Goal: Navigation & Orientation: Find specific page/section

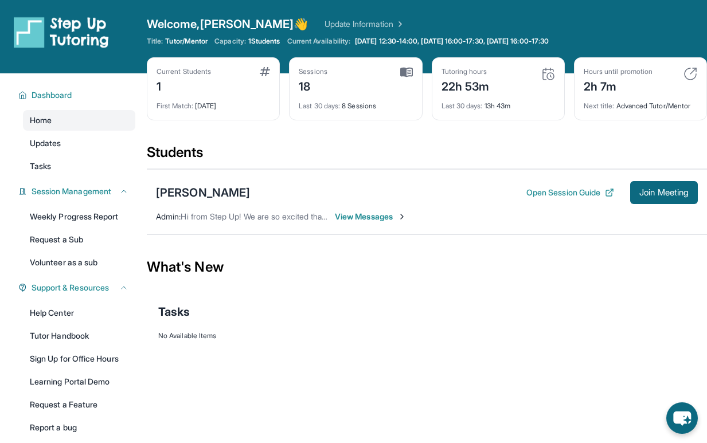
click at [594, 104] on span "Next title :" at bounding box center [598, 105] width 31 height 9
click at [700, 75] on div "Hours until promotion 2h 7m Next title : Advanced Tutor/Mentor" at bounding box center [640, 88] width 133 height 63
click at [683, 73] on img at bounding box center [690, 74] width 14 height 14
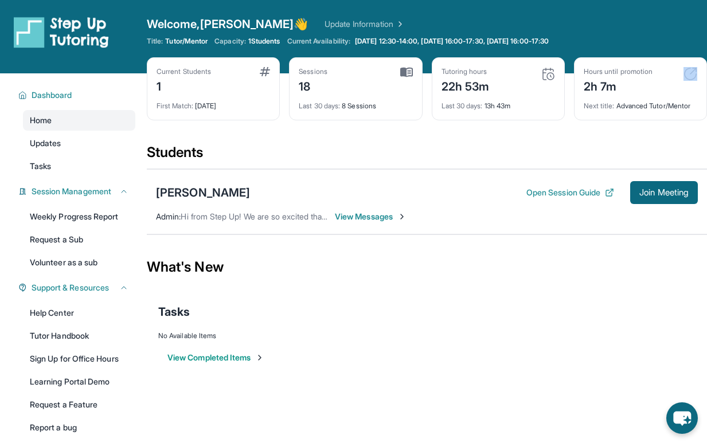
click at [683, 73] on img at bounding box center [690, 74] width 14 height 14
click at [683, 113] on div "Hours until promotion 2h 7m Next title : Advanced Tutor/Mentor" at bounding box center [640, 88] width 133 height 63
click at [656, 111] on div "Hours until promotion 2h 7m Next title : Advanced Tutor/Mentor" at bounding box center [640, 88] width 133 height 63
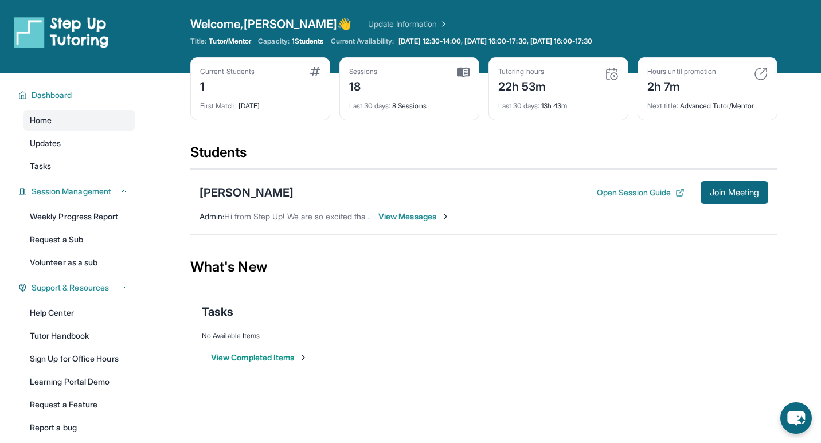
click at [419, 220] on span "View Messages" at bounding box center [414, 216] width 72 height 11
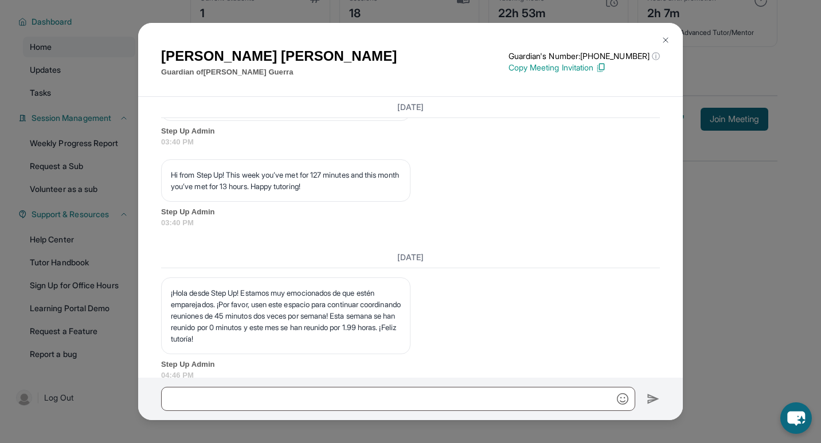
scroll to position [7776, 0]
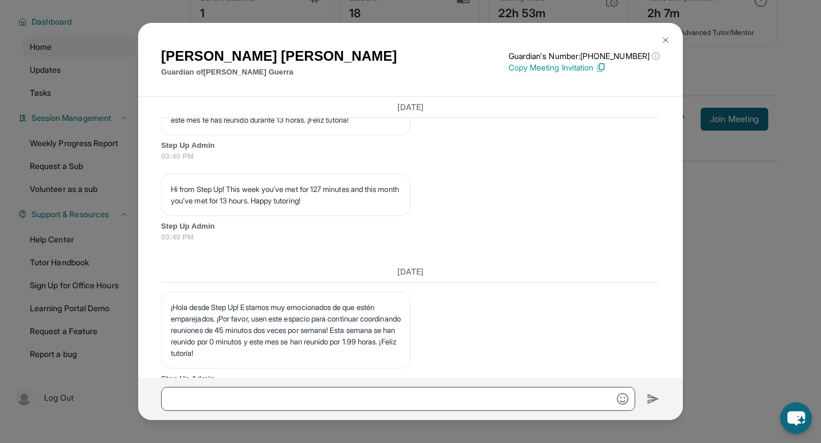
click at [60, 158] on div "Ana Lilia Guardian of Ramiro Alfonso Guerra Guardian's Number: +14244071852 ⓘ T…" at bounding box center [410, 221] width 821 height 443
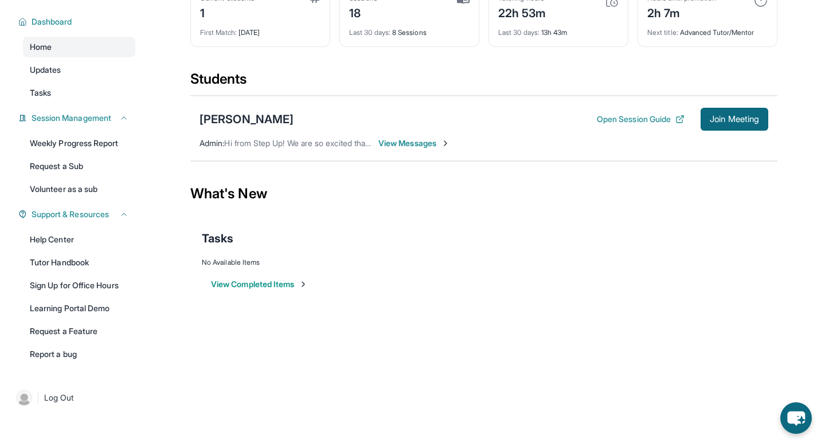
click at [656, 24] on div "Next title : Advanced Tutor/Mentor" at bounding box center [707, 29] width 120 height 16
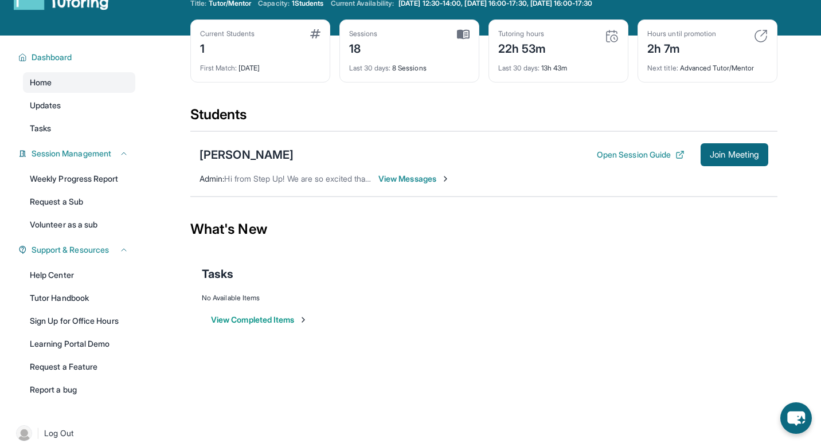
scroll to position [36, 0]
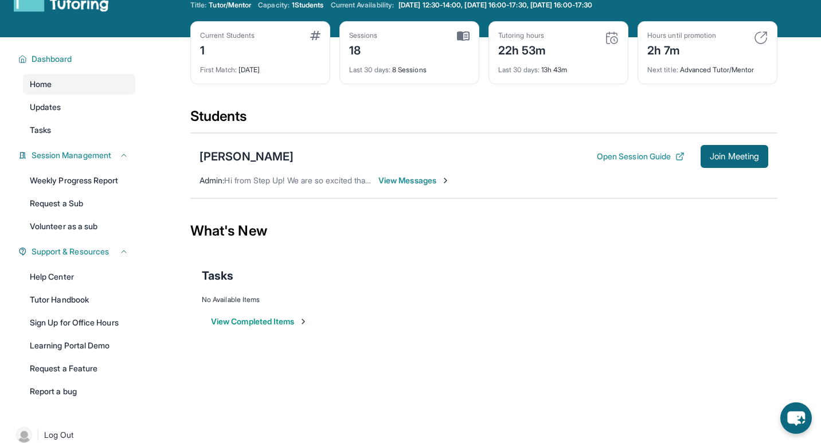
click at [706, 39] on div "Hours until promotion 2h 7m" at bounding box center [707, 45] width 120 height 28
click at [706, 40] on img at bounding box center [761, 38] width 14 height 14
click at [685, 50] on div "2h 7m" at bounding box center [681, 49] width 69 height 18
click at [557, 66] on div "Last 30 days : 13h 43m" at bounding box center [558, 66] width 120 height 16
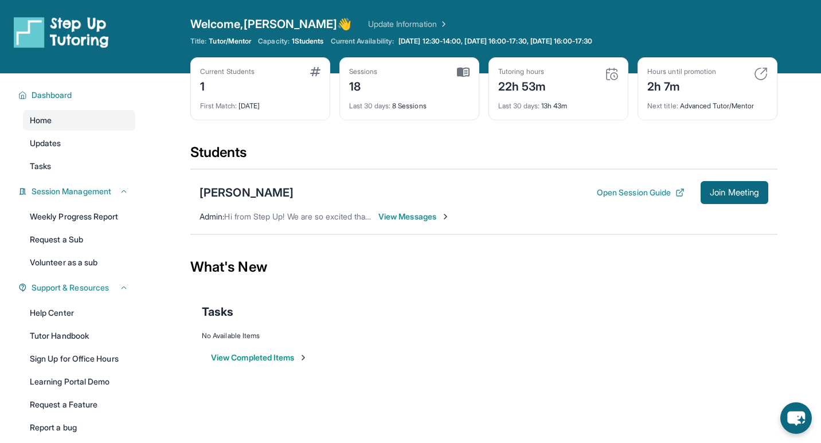
click at [368, 22] on link "Update Information" at bounding box center [408, 23] width 80 height 11
click at [44, 40] on img at bounding box center [61, 32] width 95 height 32
click at [75, 115] on link "Home" at bounding box center [79, 120] width 112 height 21
click at [80, 96] on button "Dashboard" at bounding box center [77, 94] width 101 height 11
click at [659, 96] on div "Next title : Advanced Tutor/Mentor" at bounding box center [707, 103] width 120 height 16
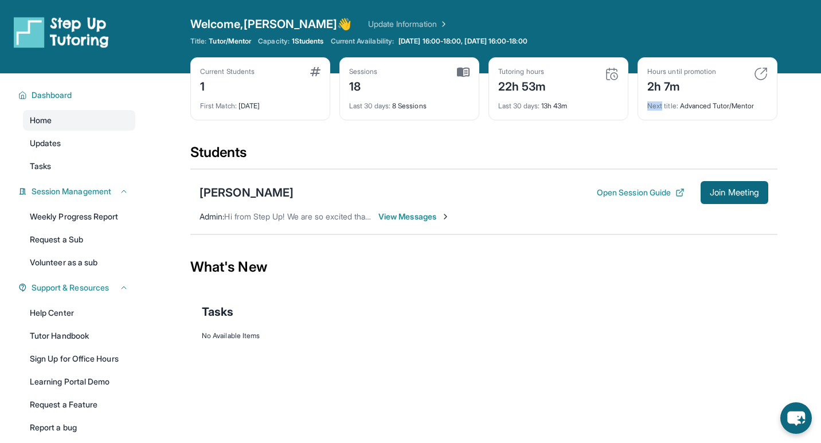
click at [659, 96] on div "Next title : Advanced Tutor/Mentor" at bounding box center [707, 103] width 120 height 16
click at [608, 69] on img at bounding box center [612, 74] width 14 height 14
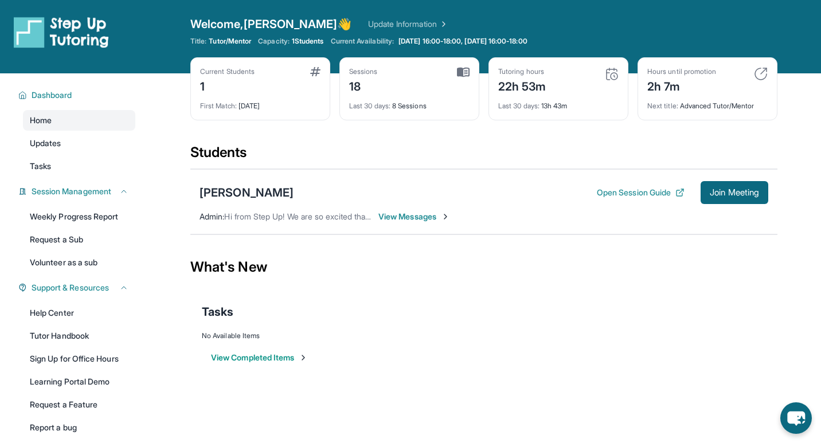
click at [608, 93] on div "Tutoring hours 22h 53m" at bounding box center [558, 81] width 120 height 28
click at [689, 95] on div "Next title : Advanced Tutor/Mentor" at bounding box center [707, 103] width 120 height 16
click at [720, 96] on div "Next title : Advanced Tutor/Mentor" at bounding box center [707, 103] width 120 height 16
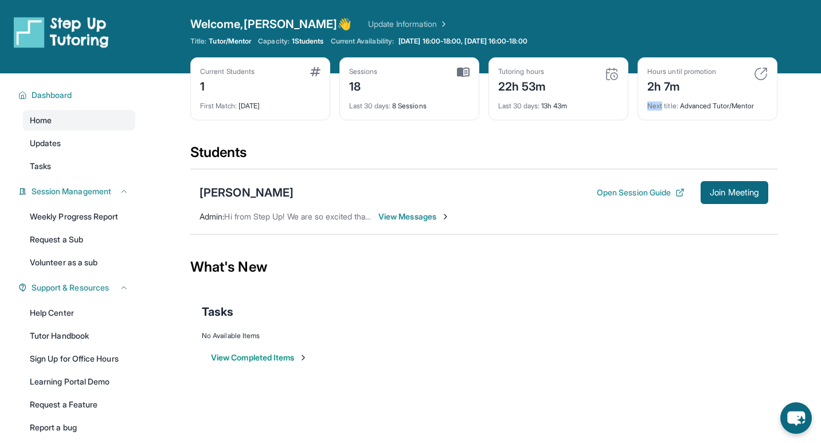
click at [720, 96] on div "Next title : Advanced Tutor/Mentor" at bounding box center [707, 103] width 120 height 16
click at [468, 72] on img at bounding box center [463, 72] width 13 height 10
click at [464, 65] on div "Sessions 18 Last 30 days : 8 Sessions" at bounding box center [409, 88] width 140 height 63
click at [461, 70] on img at bounding box center [463, 72] width 13 height 10
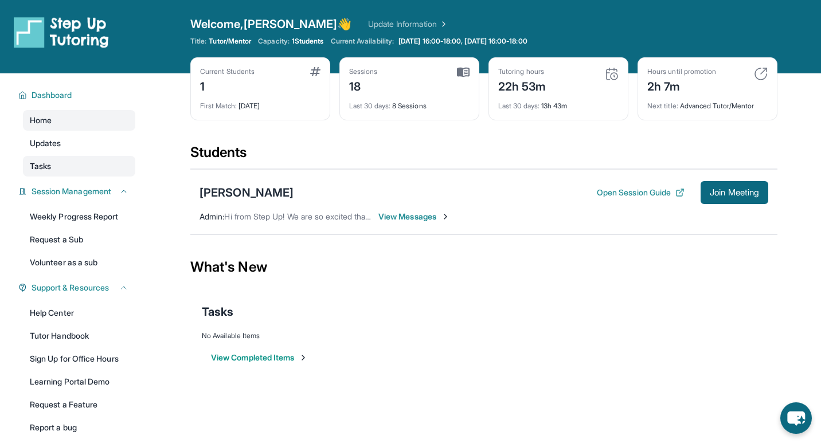
click at [90, 156] on link "Tasks" at bounding box center [79, 166] width 112 height 21
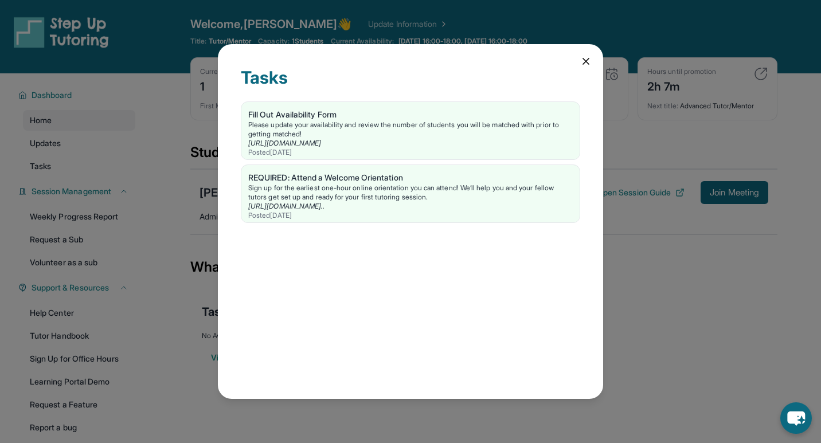
click at [585, 63] on icon at bounding box center [585, 61] width 11 height 11
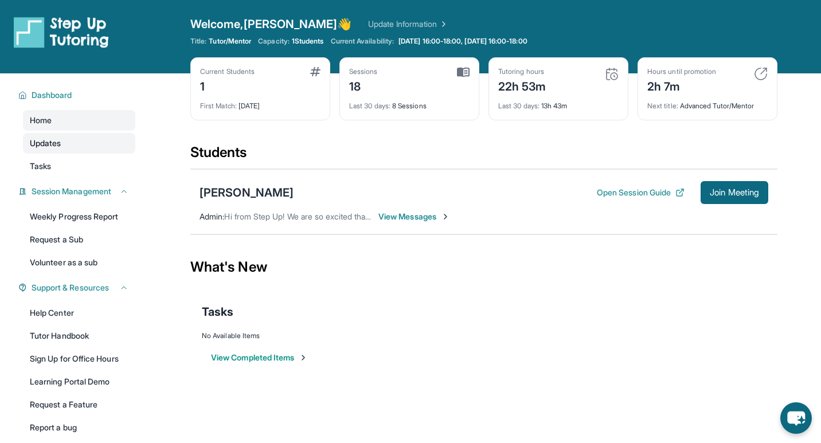
click at [88, 135] on link "Updates" at bounding box center [79, 143] width 112 height 21
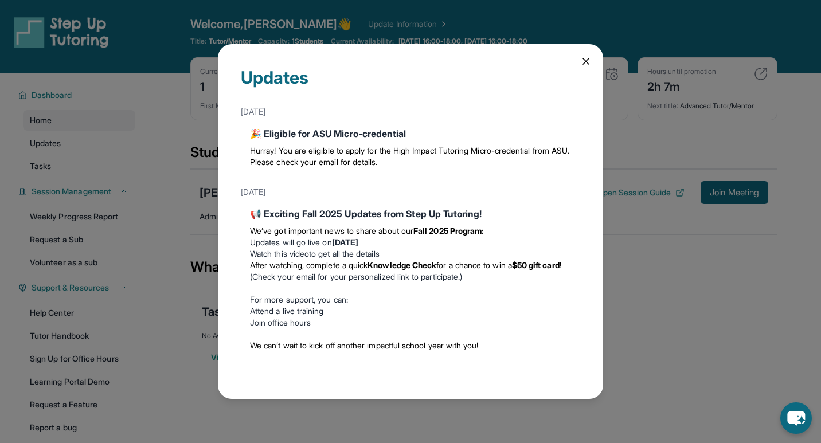
drag, startPoint x: 583, startPoint y: 62, endPoint x: 585, endPoint y: 343, distance: 280.8
click at [585, 343] on div "Updates September 23rd 🎉 Eligible for ASU Micro-credential Hurray! You are elig…" at bounding box center [410, 221] width 385 height 354
click at [358, 246] on strong "Wednesday, September 3" at bounding box center [345, 242] width 26 height 10
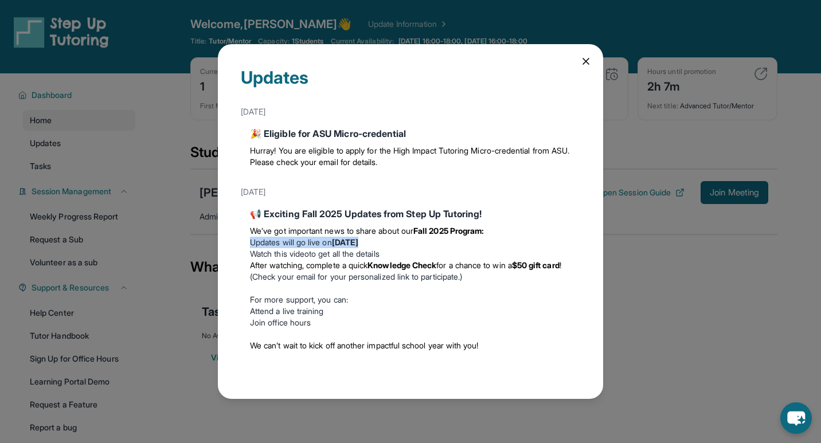
click at [404, 264] on strong "Knowledge Check" at bounding box center [401, 265] width 69 height 10
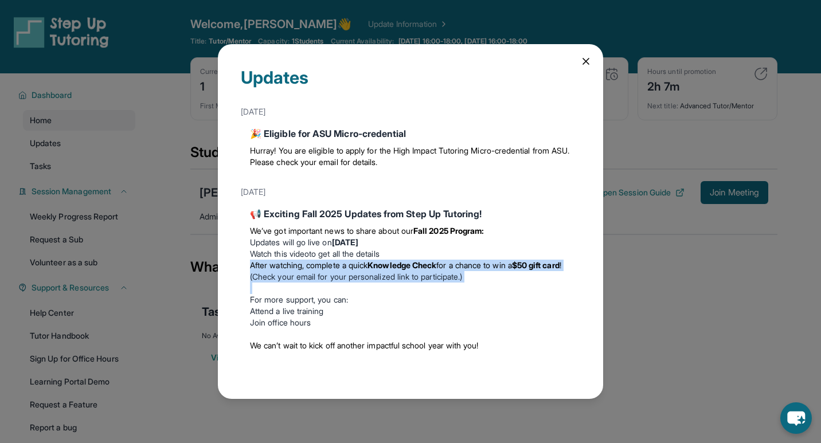
click at [404, 264] on strong "Knowledge Check" at bounding box center [401, 265] width 69 height 10
click at [437, 276] on li "After watching, complete a quick Knowledge Check for a chance to win a $50 gift…" at bounding box center [410, 271] width 321 height 23
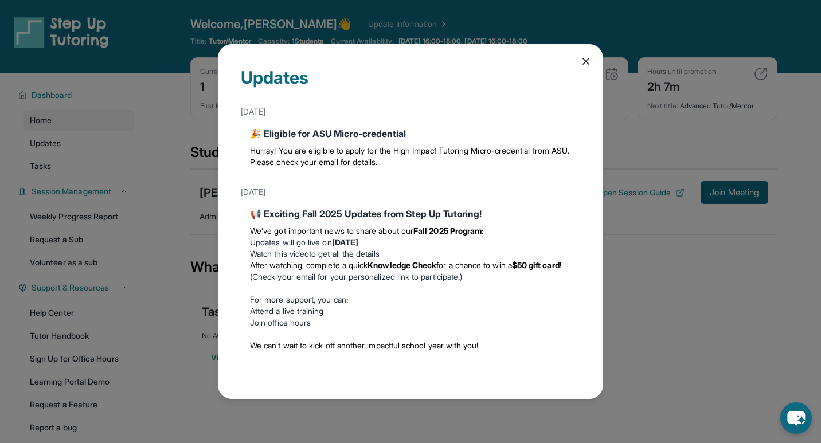
click at [586, 62] on icon at bounding box center [586, 61] width 6 height 6
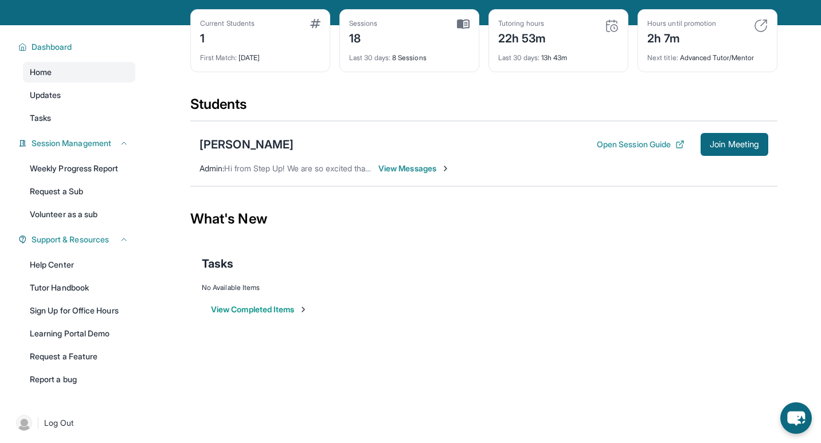
scroll to position [73, 0]
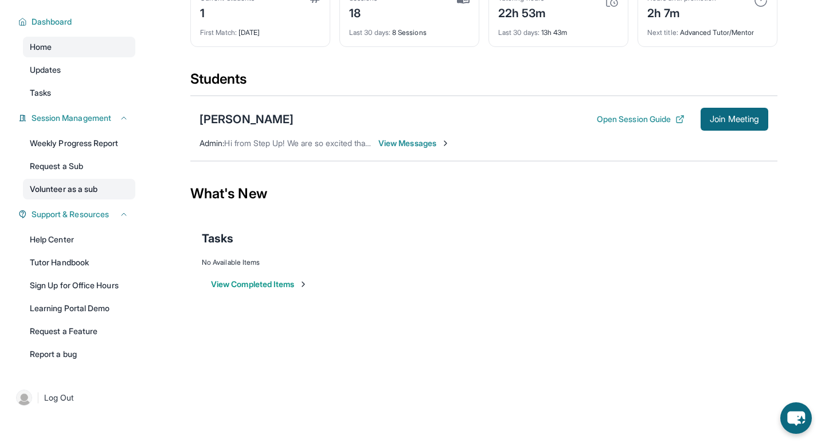
click at [87, 190] on link "Volunteer as a sub" at bounding box center [79, 189] width 112 height 21
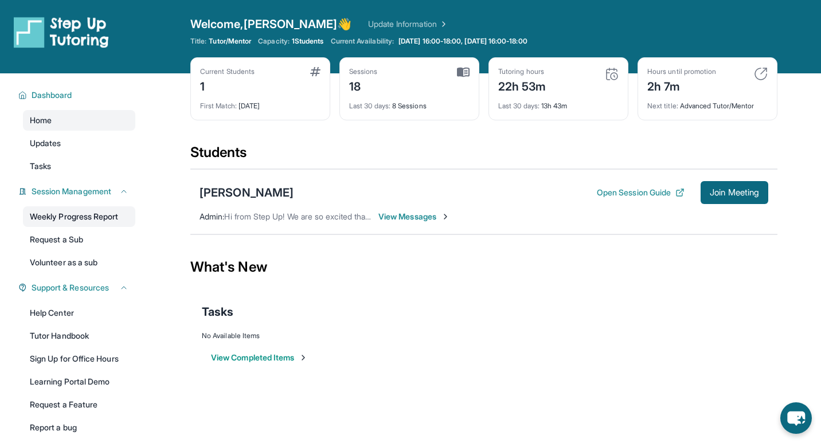
click at [95, 222] on link "Weekly Progress Report" at bounding box center [79, 216] width 112 height 21
click at [48, 165] on span "Tasks" at bounding box center [40, 165] width 21 height 11
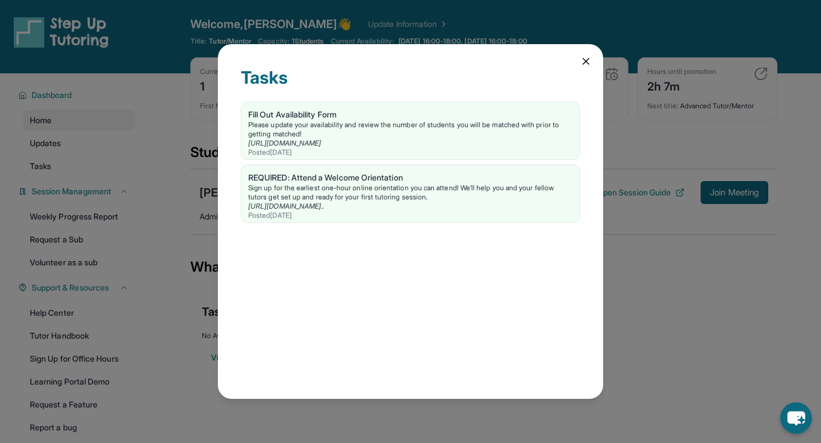
click at [589, 58] on icon at bounding box center [585, 61] width 11 height 11
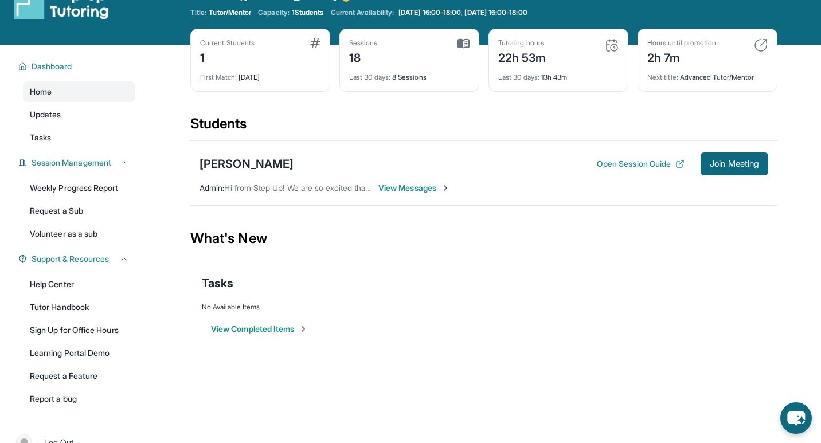
scroll to position [15, 0]
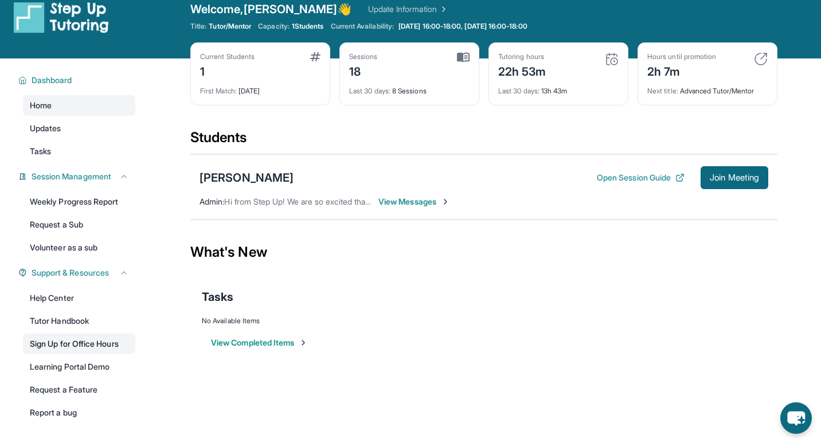
click at [108, 348] on link "Sign Up for Office Hours" at bounding box center [79, 344] width 112 height 21
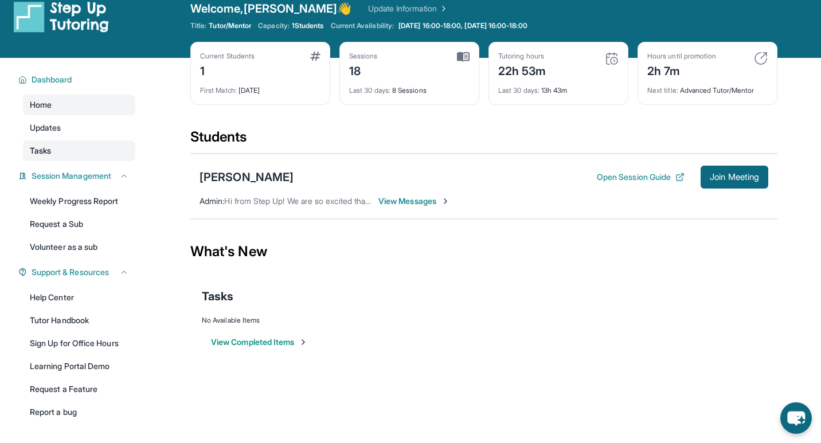
click at [64, 154] on link "Tasks" at bounding box center [79, 150] width 112 height 21
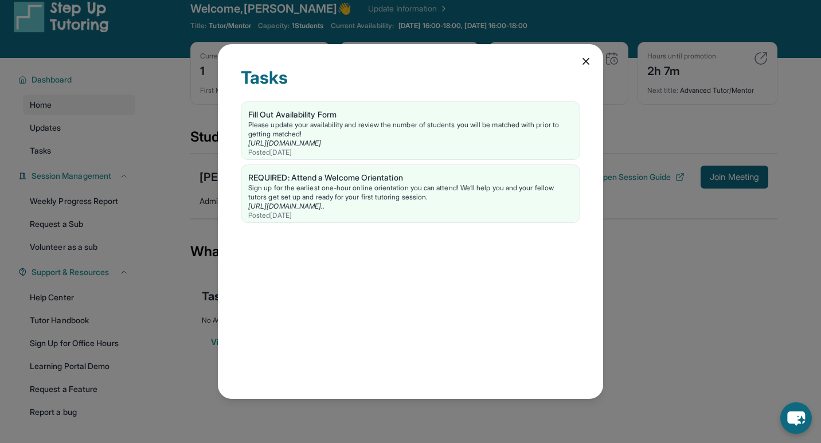
click at [592, 61] on div "Tasks Fill Out Availability Form Please update your availability and review the…" at bounding box center [410, 221] width 385 height 354
click at [583, 61] on icon at bounding box center [585, 61] width 11 height 11
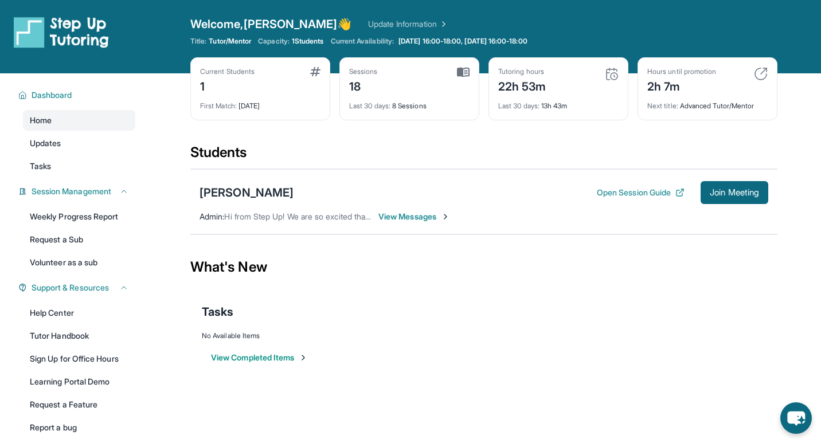
scroll to position [73, 0]
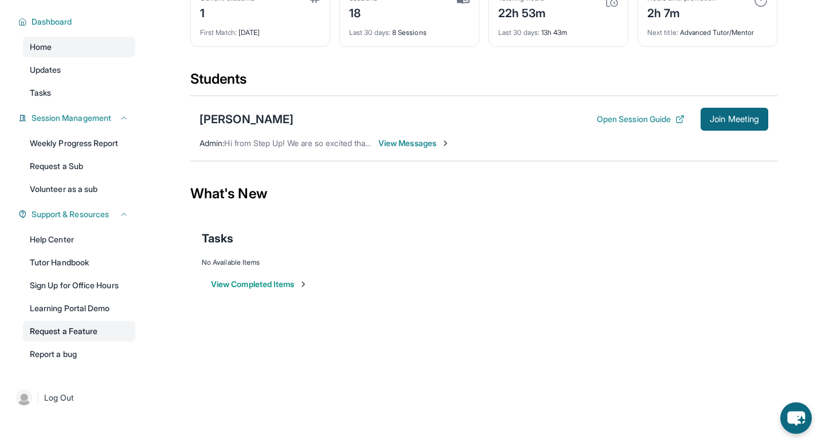
click at [81, 327] on link "Request a Feature" at bounding box center [79, 331] width 112 height 21
click at [77, 258] on link "Tutor Handbook" at bounding box center [79, 262] width 112 height 21
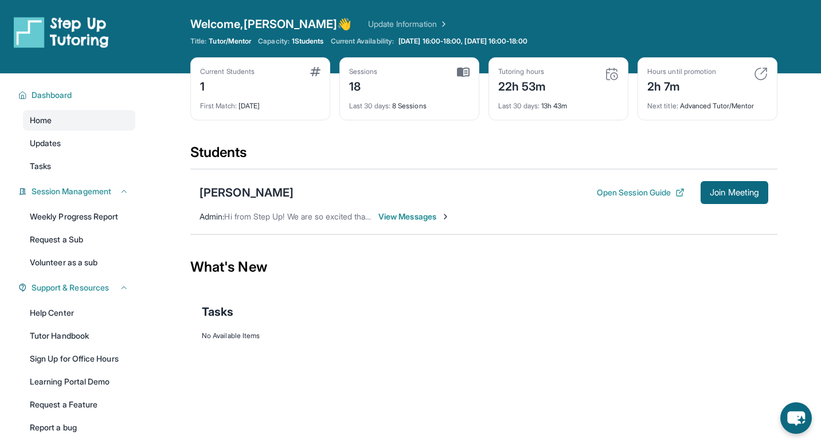
click at [663, 95] on div "Next title : Advanced Tutor/Mentor" at bounding box center [707, 103] width 120 height 16
click at [679, 92] on div "2h 7m" at bounding box center [681, 85] width 69 height 18
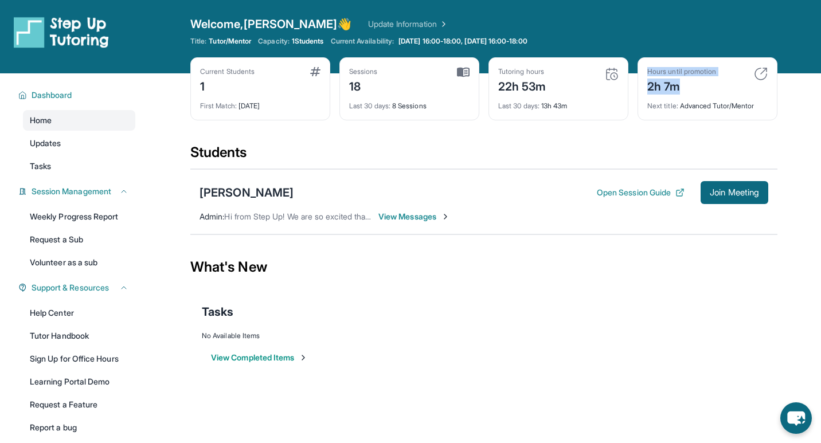
click at [679, 92] on div "2h 7m" at bounding box center [681, 85] width 69 height 18
click at [698, 88] on div "2h 7m" at bounding box center [681, 85] width 69 height 18
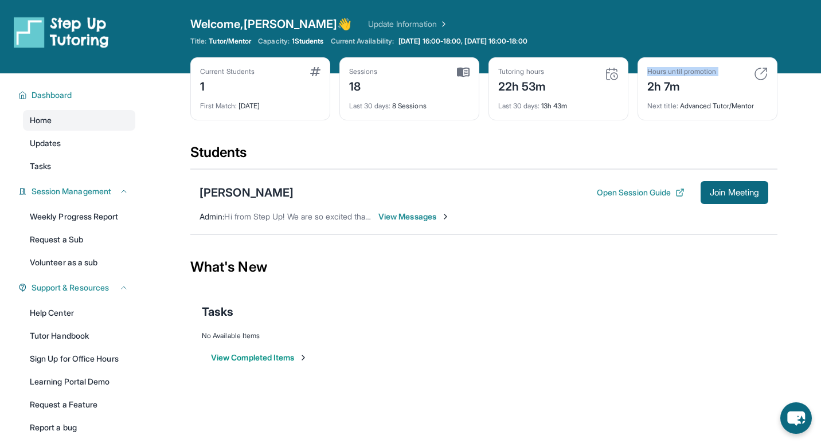
click at [707, 90] on div "2h 7m" at bounding box center [681, 85] width 69 height 18
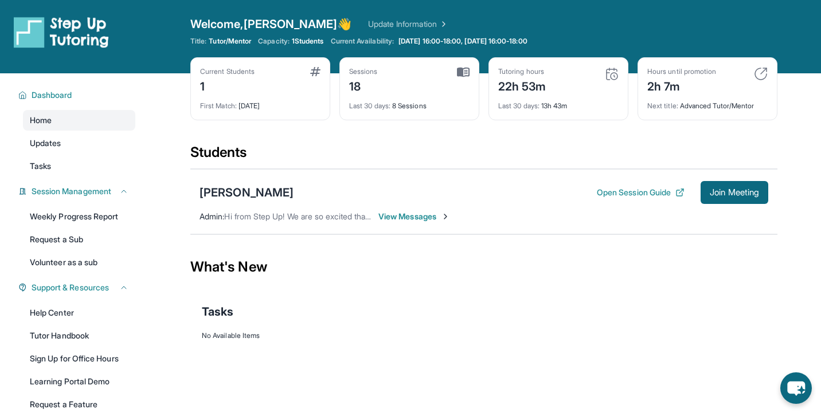
click at [696, 86] on div "2h 7m" at bounding box center [681, 85] width 69 height 18
click at [689, 111] on div "Hours until promotion 2h 7m Next title : Advanced Tutor/Mentor" at bounding box center [707, 88] width 140 height 63
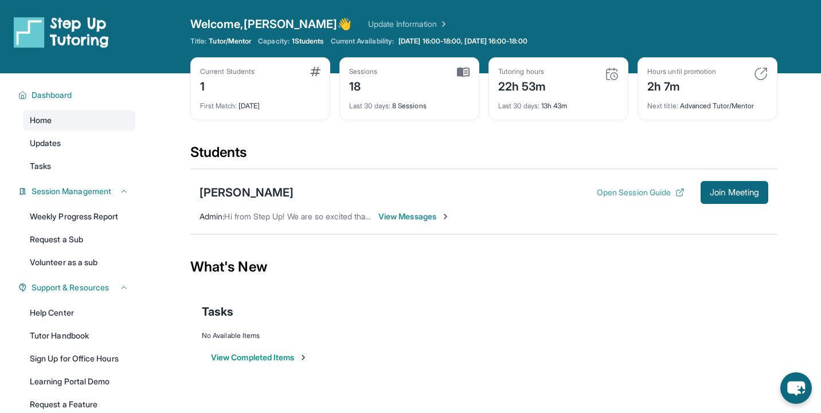
click at [657, 187] on button "Open Session Guide" at bounding box center [641, 192] width 88 height 11
click at [76, 104] on div "Dashboard" at bounding box center [73, 95] width 124 height 21
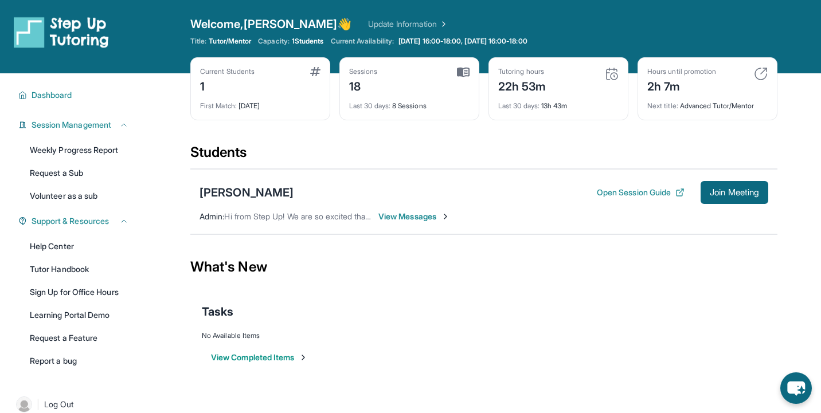
click at [81, 124] on span "Session Management" at bounding box center [72, 124] width 80 height 11
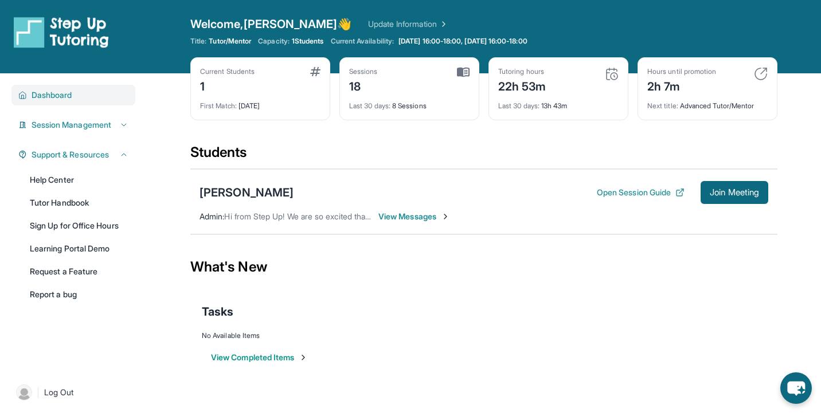
click at [81, 97] on button "Dashboard" at bounding box center [77, 94] width 101 height 11
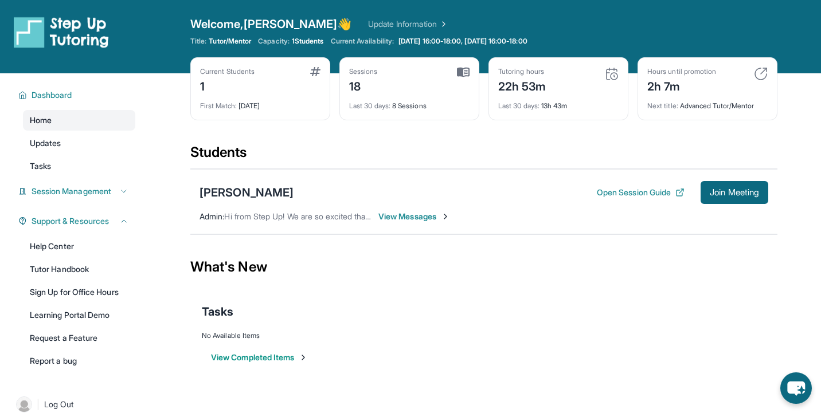
click at [90, 124] on link "Home" at bounding box center [79, 120] width 112 height 21
